Goal: Information Seeking & Learning: Compare options

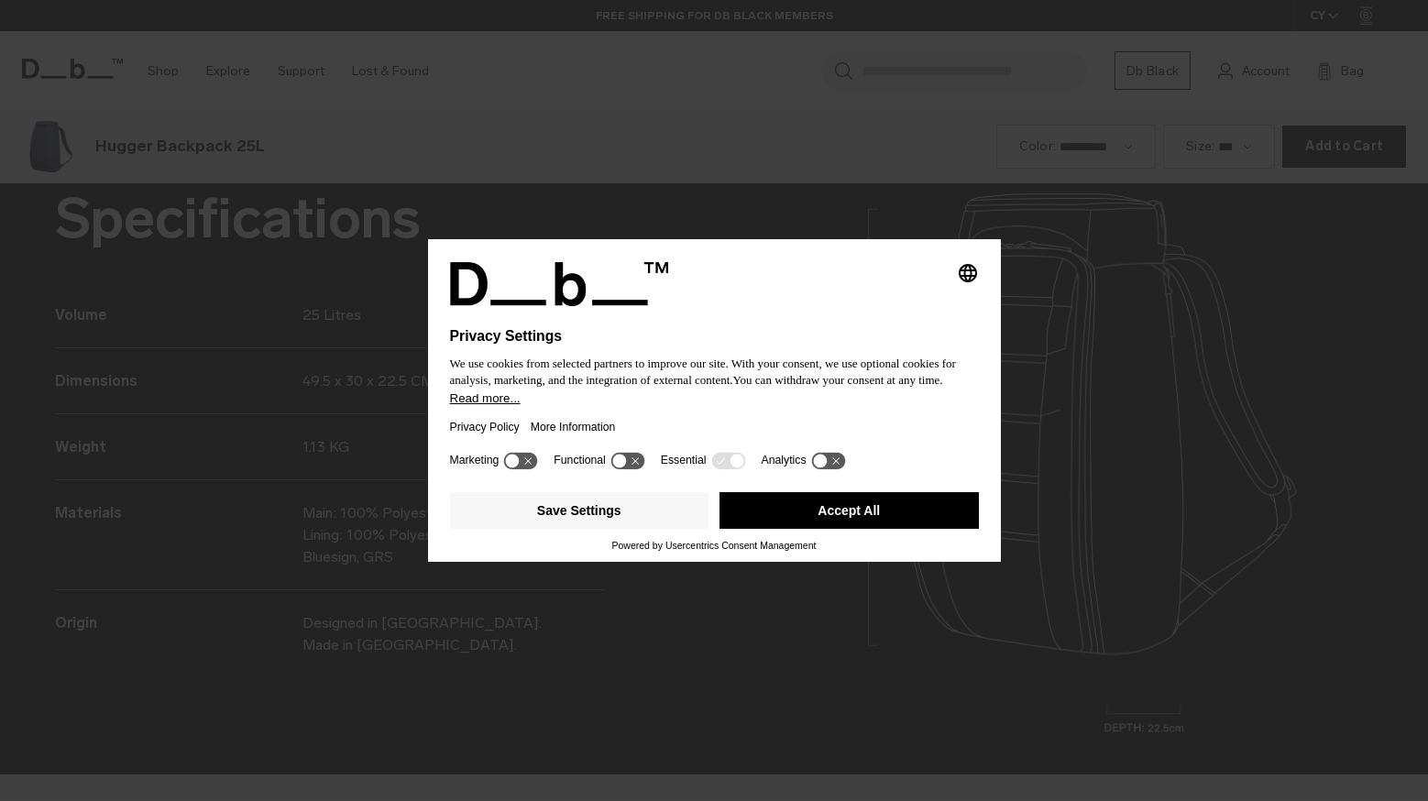
scroll to position [2403, 0]
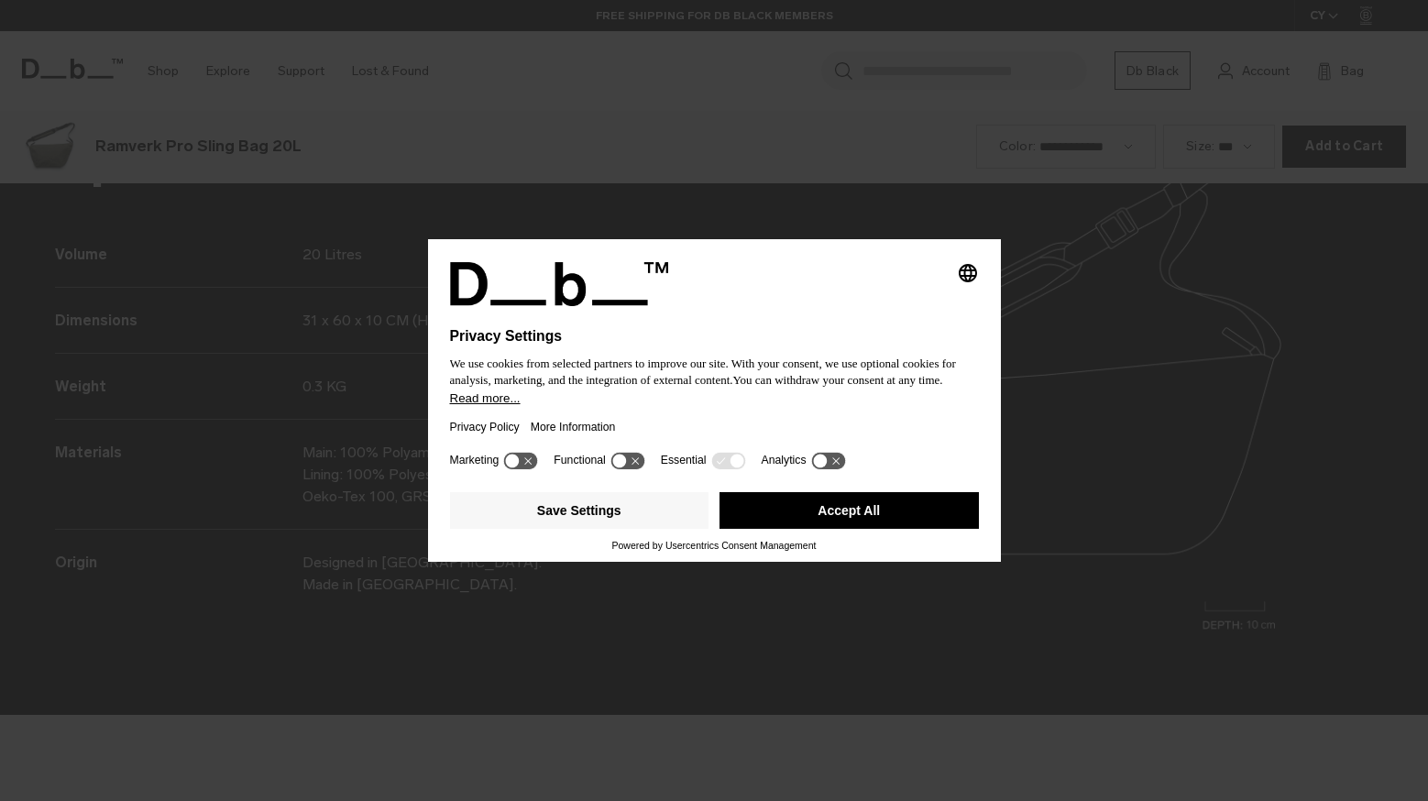
scroll to position [2403, 0]
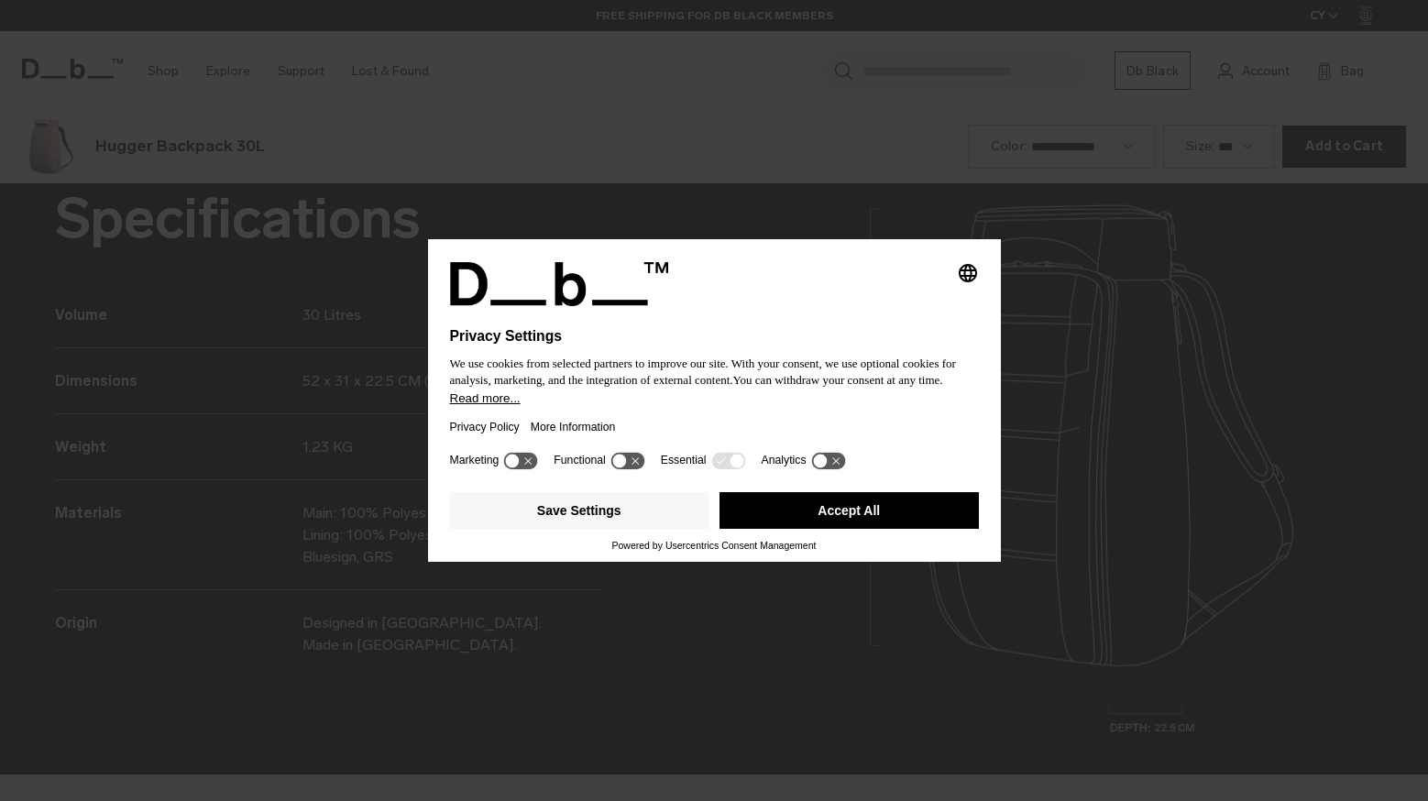
scroll to position [2403, 0]
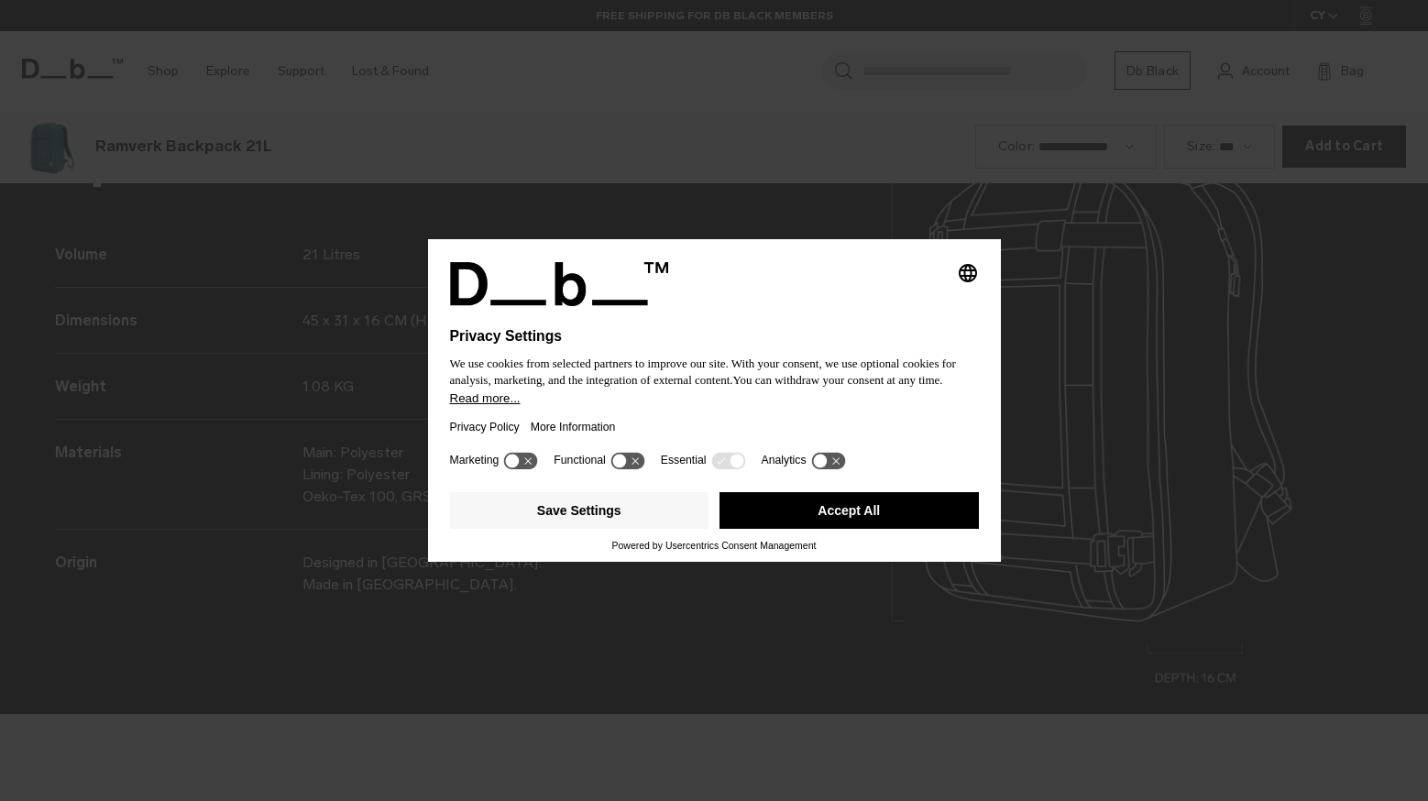
scroll to position [2403, 0]
